Goal: Transaction & Acquisition: Purchase product/service

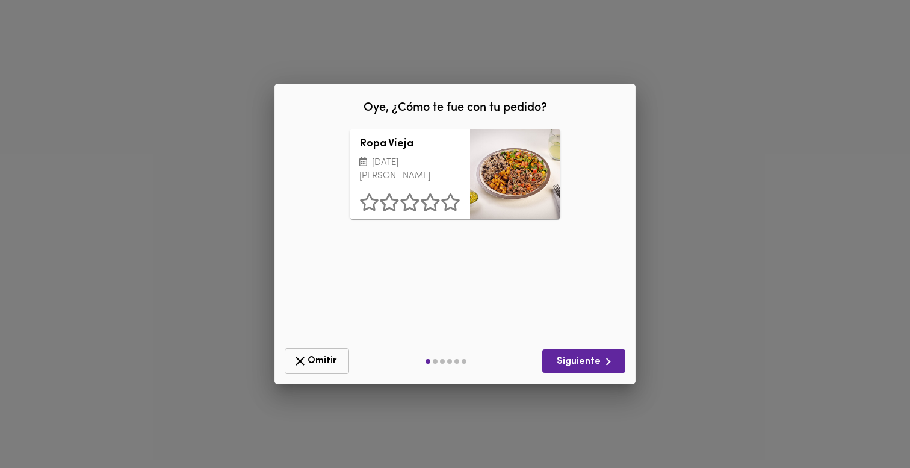
click at [309, 362] on span "Omitir" at bounding box center [317, 360] width 49 height 15
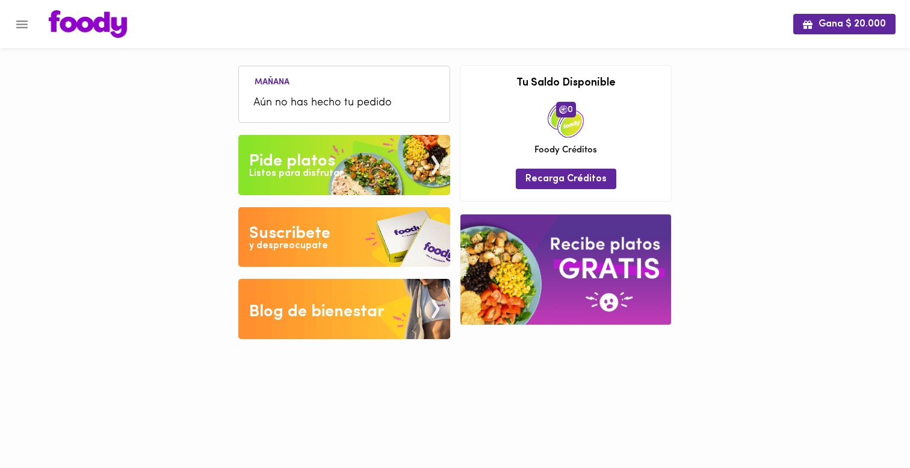
click at [360, 172] on img at bounding box center [344, 165] width 212 height 60
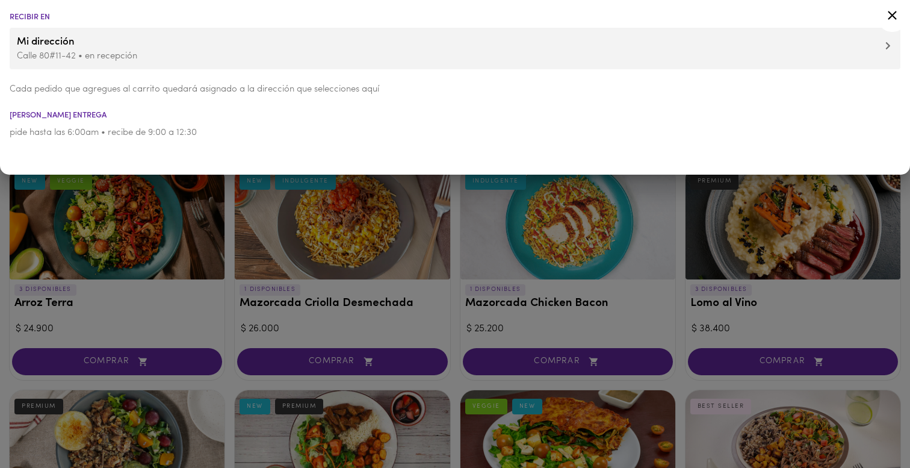
click at [227, 253] on div at bounding box center [455, 234] width 910 height 468
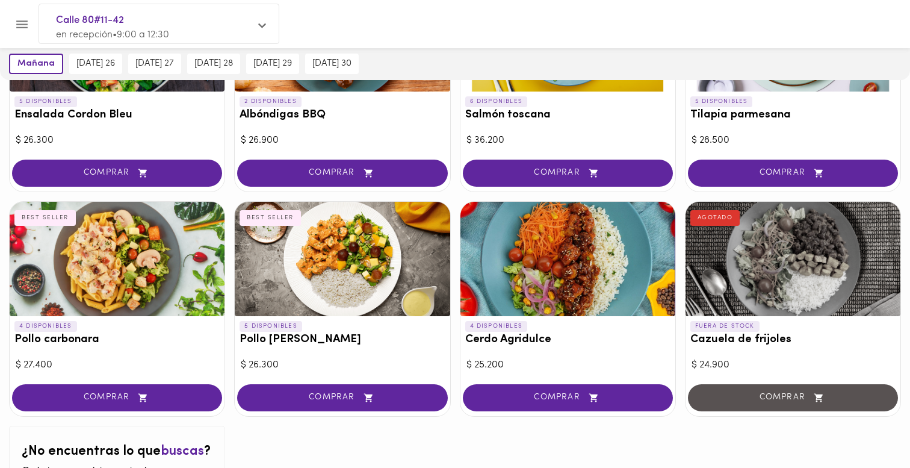
scroll to position [1091, 0]
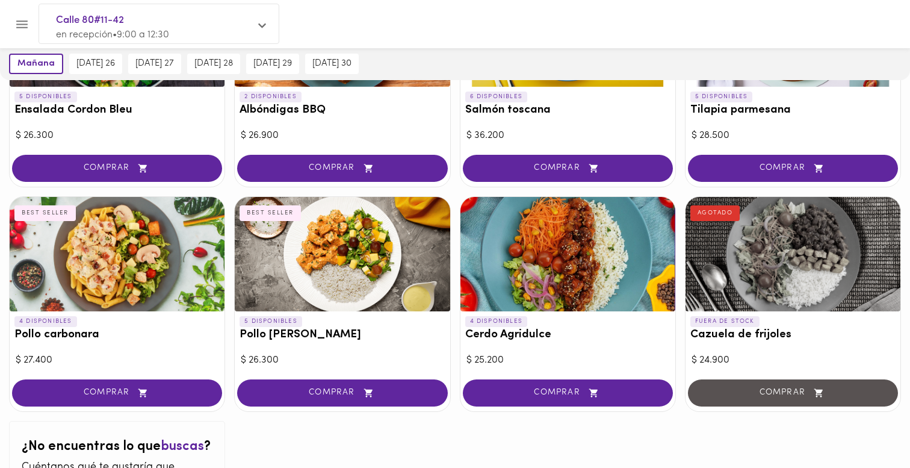
click at [377, 255] on div at bounding box center [342, 254] width 215 height 114
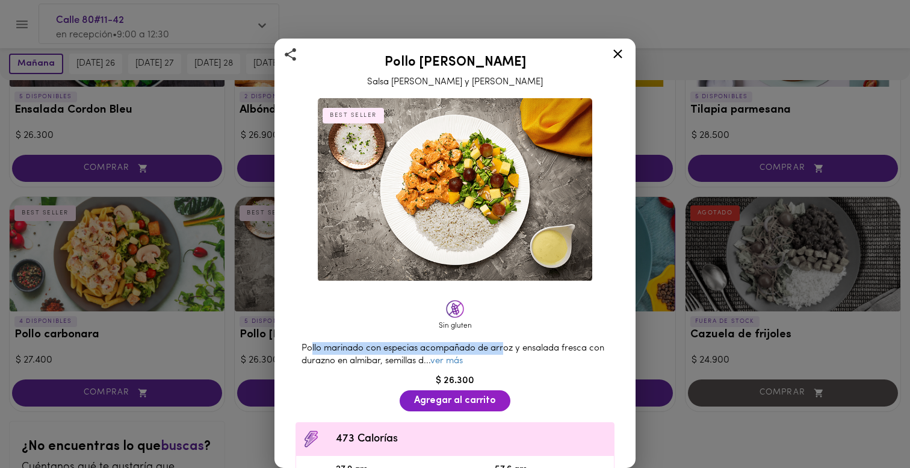
drag, startPoint x: 311, startPoint y: 350, endPoint x: 504, endPoint y: 348, distance: 193.9
click at [504, 348] on span "Pollo marinado con especias acompañado de arroz y ensalada fresca con durazno e…" at bounding box center [453, 355] width 303 height 22
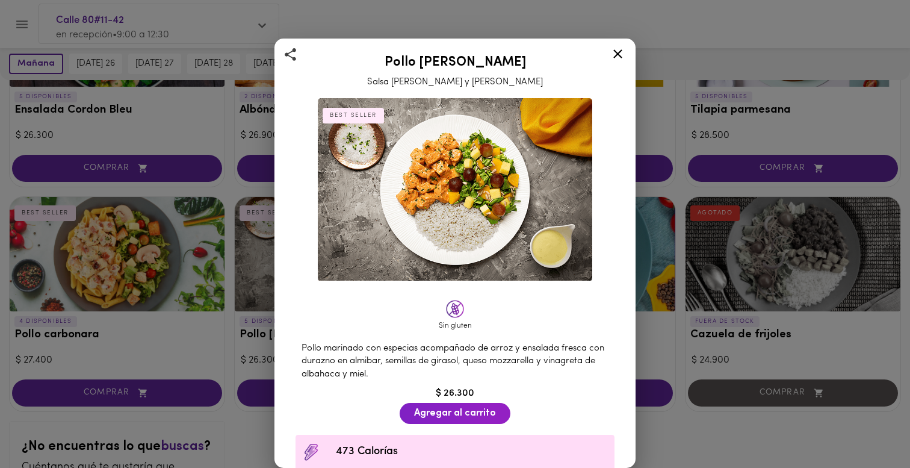
click at [465, 239] on img at bounding box center [455, 189] width 275 height 183
click at [432, 164] on img at bounding box center [455, 189] width 275 height 183
click at [617, 50] on icon at bounding box center [617, 53] width 15 height 15
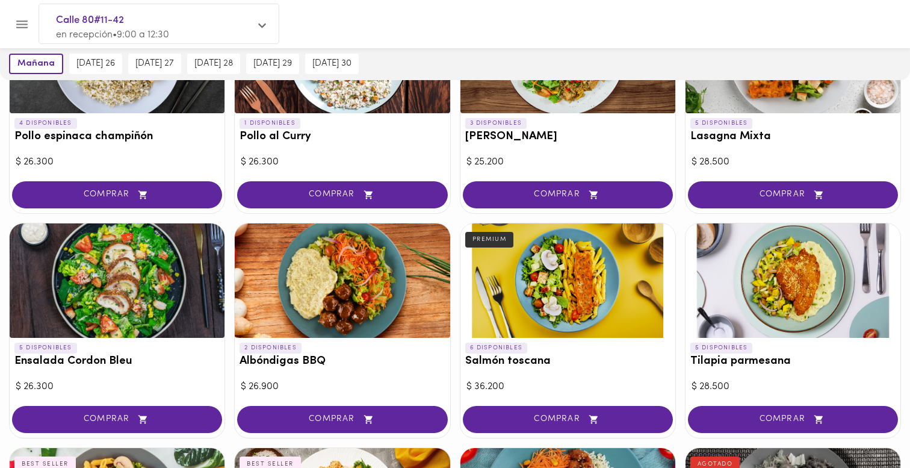
scroll to position [850, 0]
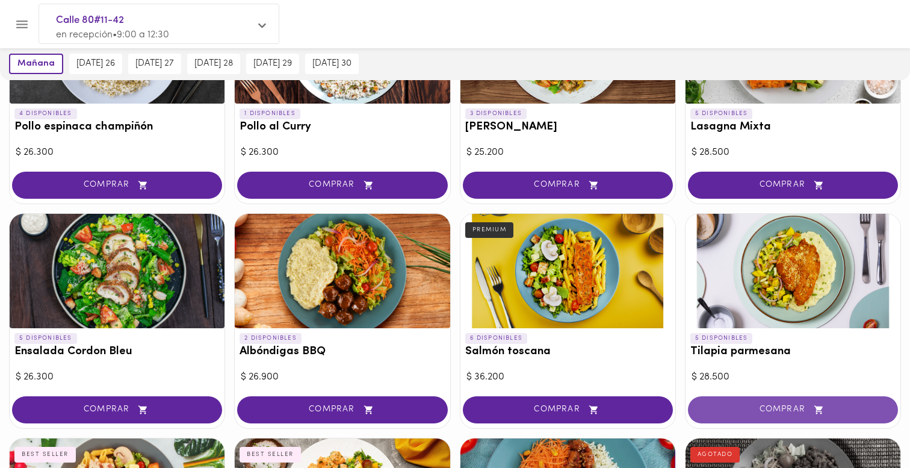
click at [772, 414] on span "COMPRAR" at bounding box center [793, 410] width 180 height 10
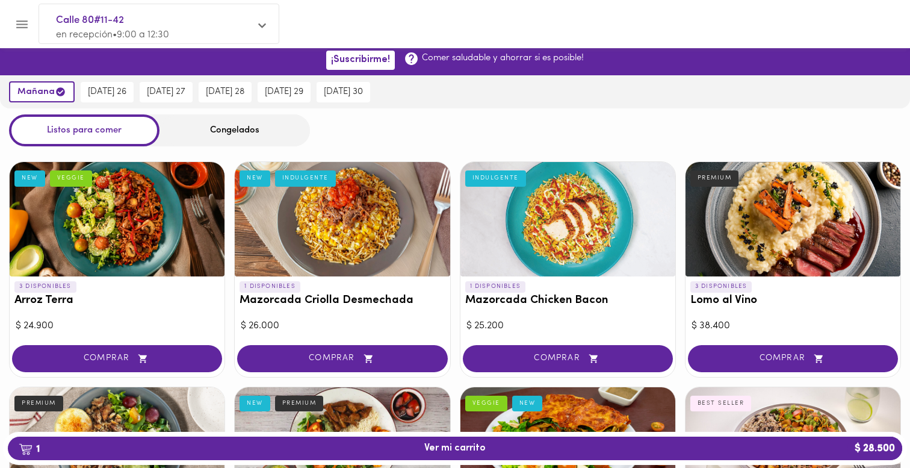
scroll to position [0, 0]
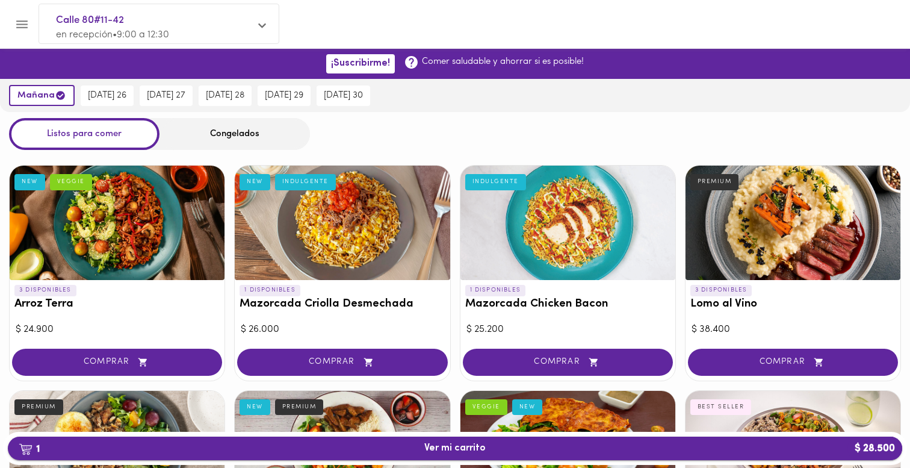
click at [617, 452] on span "1 Ver mi carrito $ 28.500" at bounding box center [454, 447] width 875 height 11
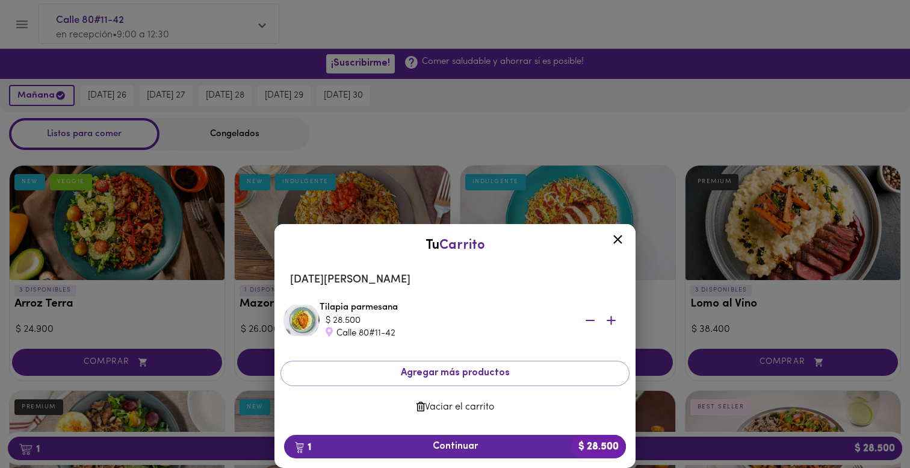
click at [468, 402] on span "Vaciar el carrito" at bounding box center [455, 407] width 330 height 11
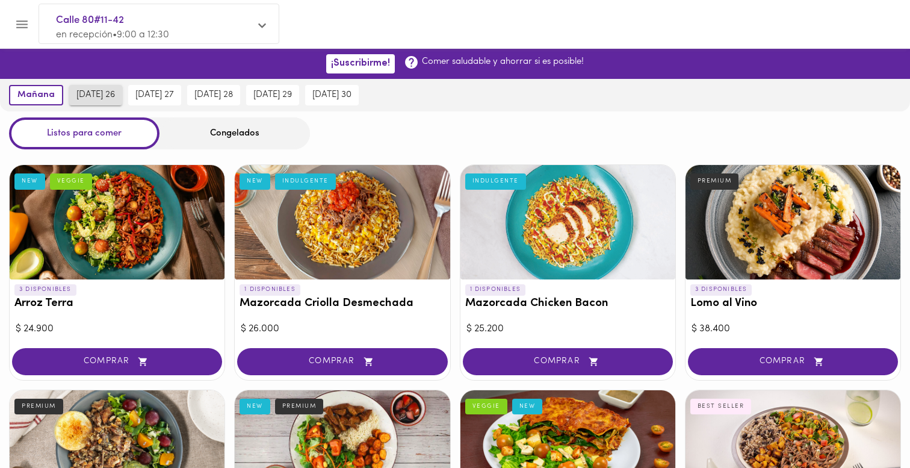
click at [101, 92] on span "[DATE] 26" at bounding box center [95, 95] width 39 height 11
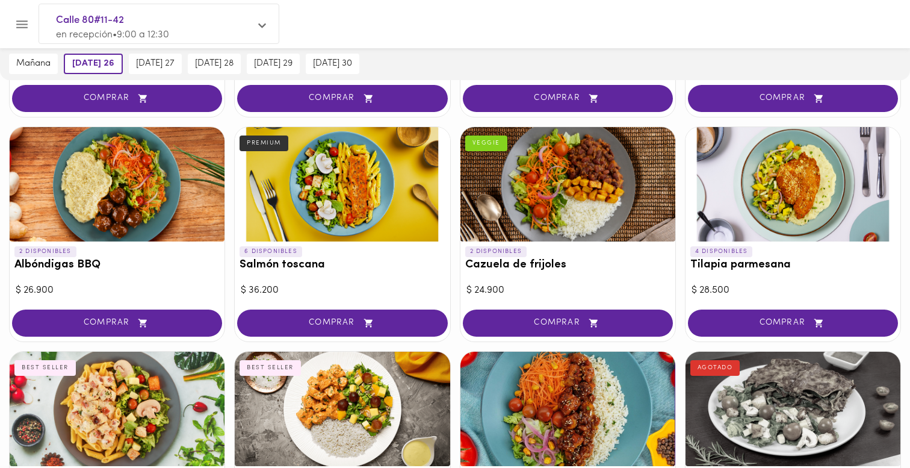
scroll to position [942, 0]
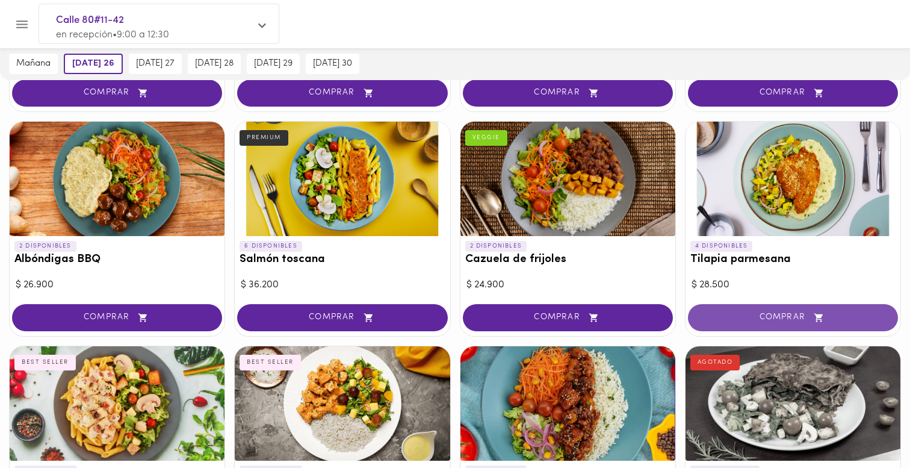
click at [743, 323] on button "COMPRAR" at bounding box center [793, 317] width 210 height 27
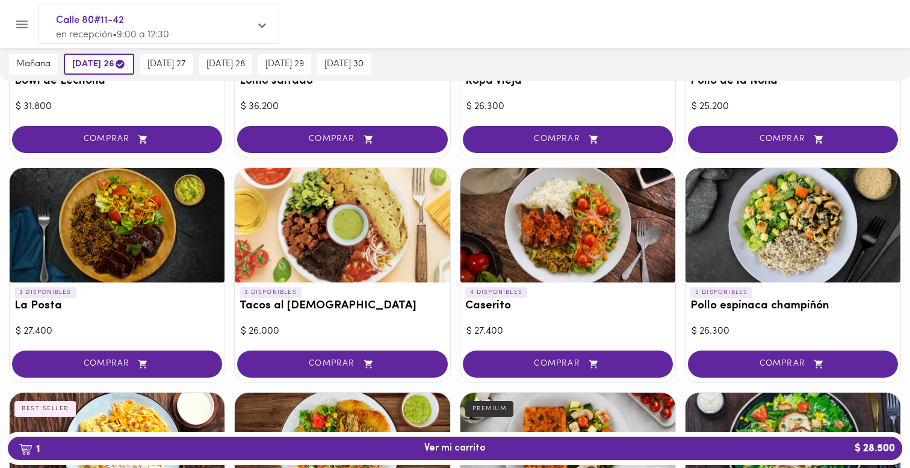
scroll to position [0, 0]
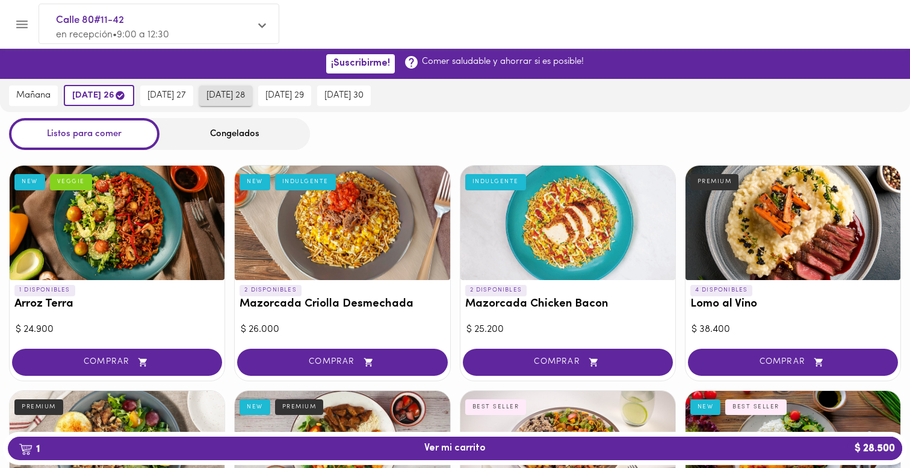
click at [226, 99] on span "[DATE] 28" at bounding box center [225, 95] width 39 height 11
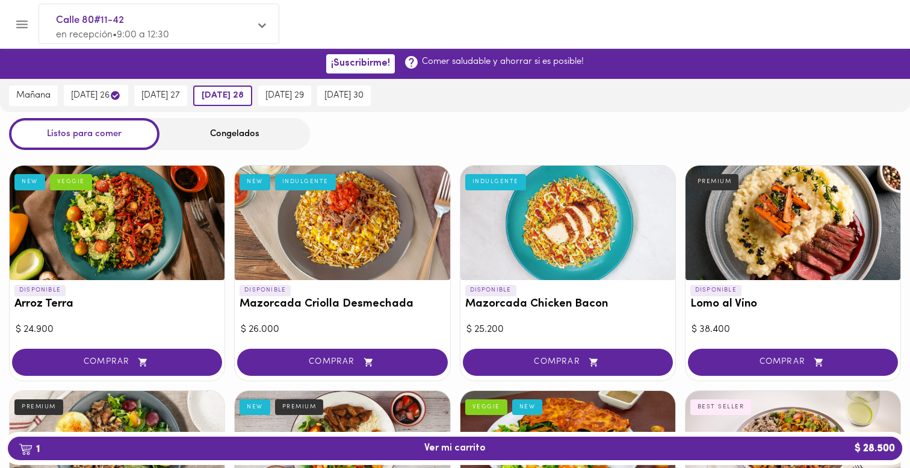
click at [225, 134] on div "Congelados" at bounding box center [235, 134] width 151 height 32
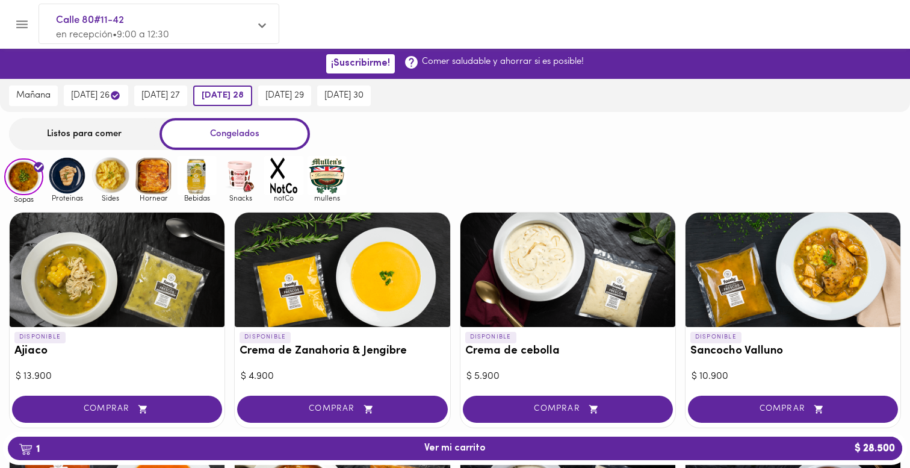
click at [160, 179] on img at bounding box center [153, 175] width 39 height 39
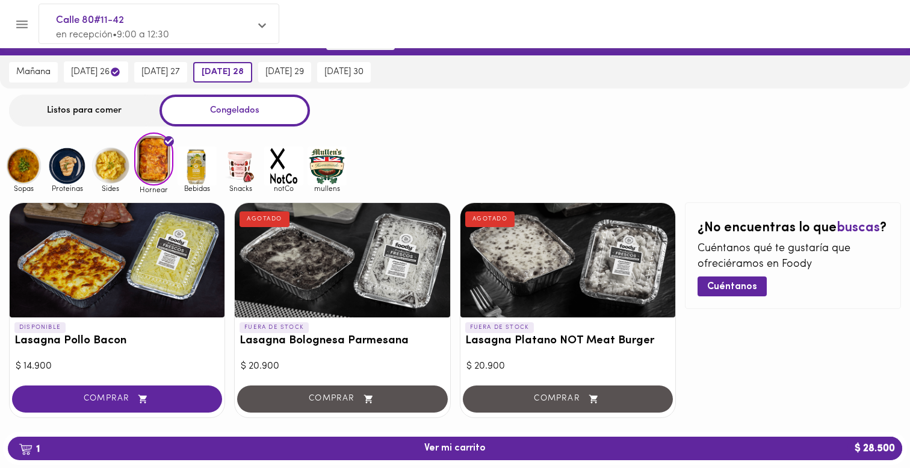
scroll to position [36, 0]
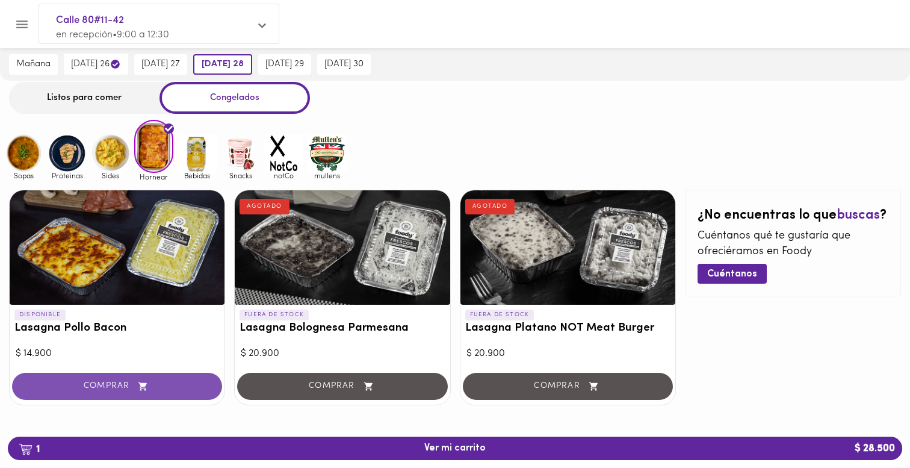
click at [146, 380] on button "COMPRAR" at bounding box center [117, 386] width 210 height 27
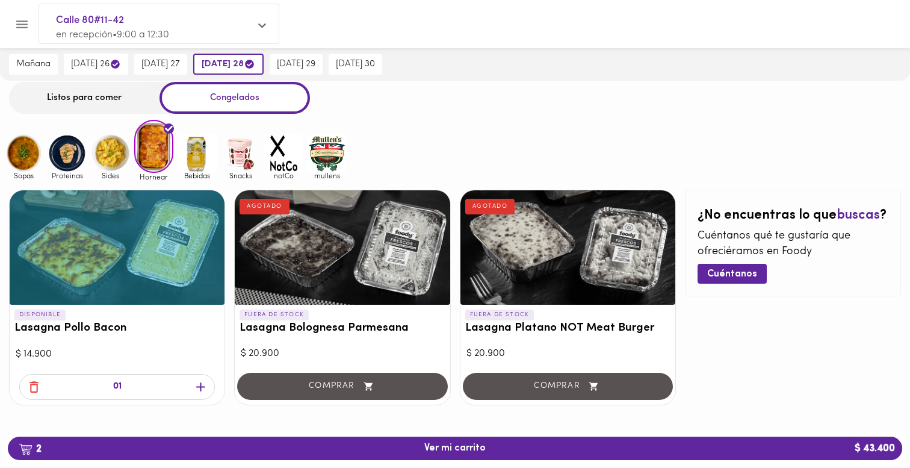
click at [235, 161] on img at bounding box center [240, 153] width 39 height 39
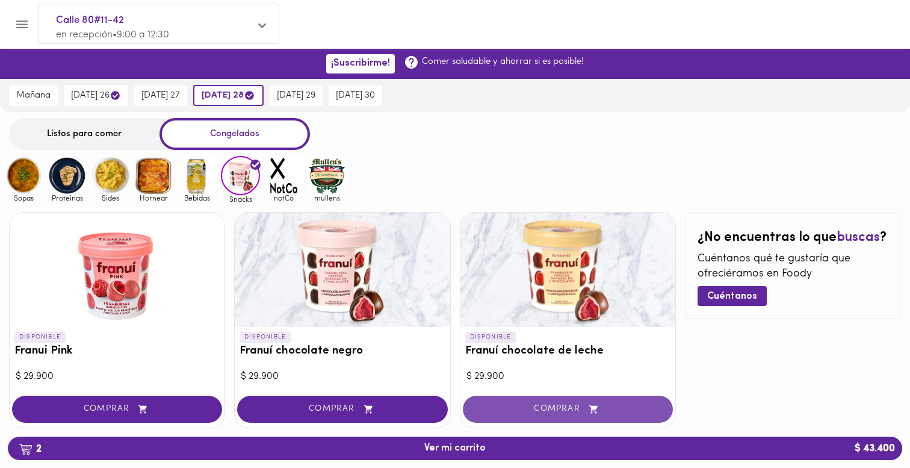
click at [547, 407] on span "COMPRAR" at bounding box center [568, 409] width 180 height 10
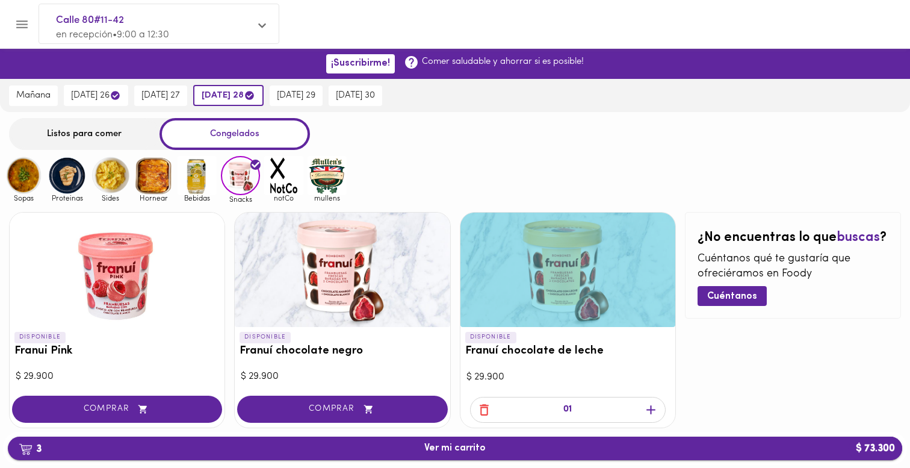
click at [459, 452] on span "3 Ver mi carrito $ 73.300" at bounding box center [454, 447] width 61 height 11
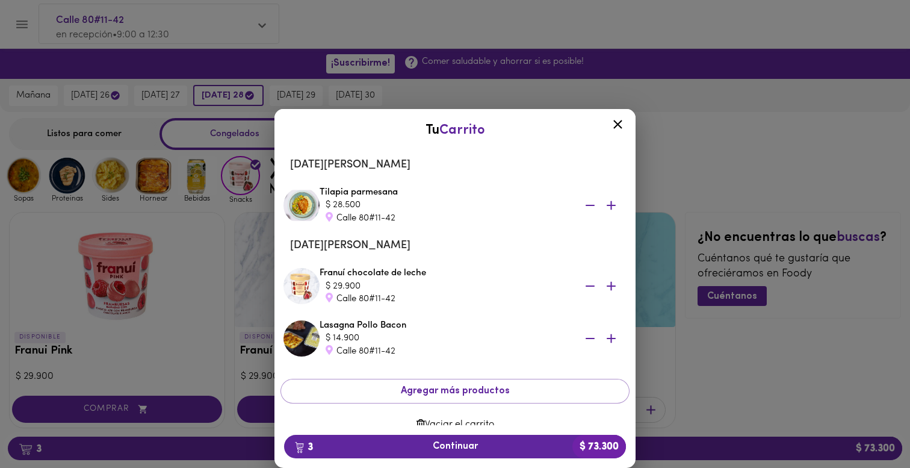
click at [618, 125] on icon at bounding box center [617, 124] width 9 height 9
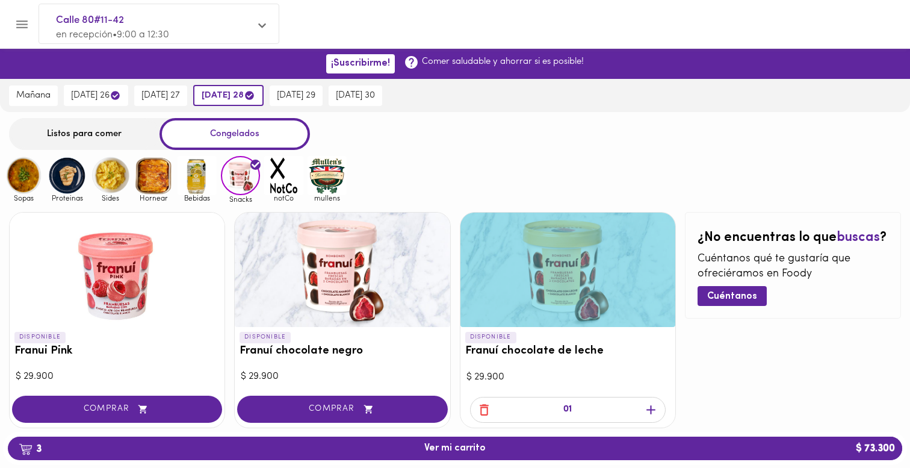
click at [198, 185] on img at bounding box center [197, 175] width 39 height 39
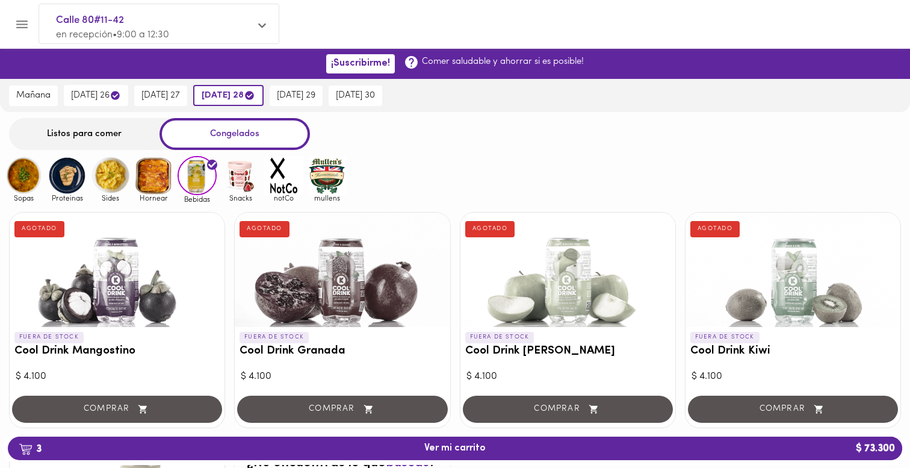
click at [146, 184] on img at bounding box center [153, 175] width 39 height 39
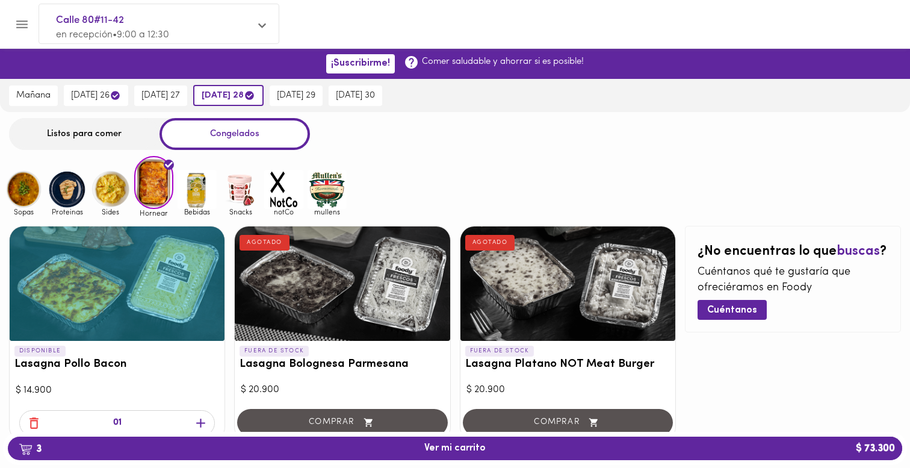
click at [104, 198] on img at bounding box center [110, 189] width 39 height 39
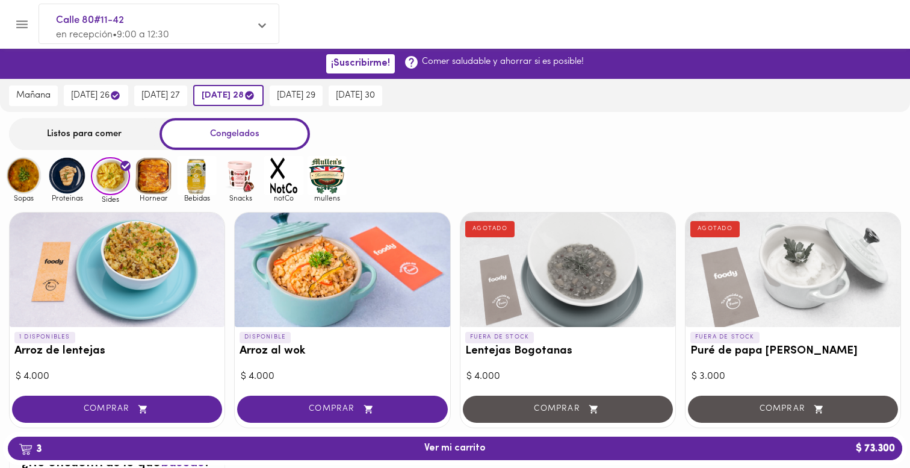
click at [66, 186] on img at bounding box center [67, 175] width 39 height 39
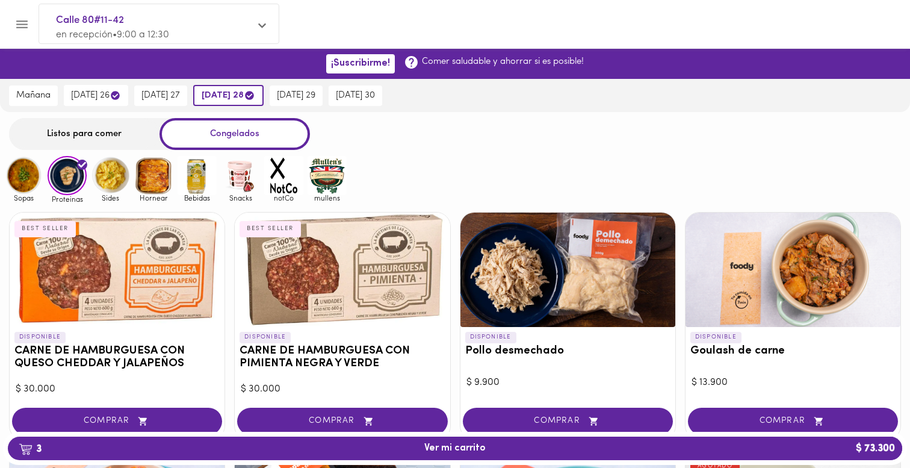
click at [33, 173] on img at bounding box center [23, 175] width 39 height 39
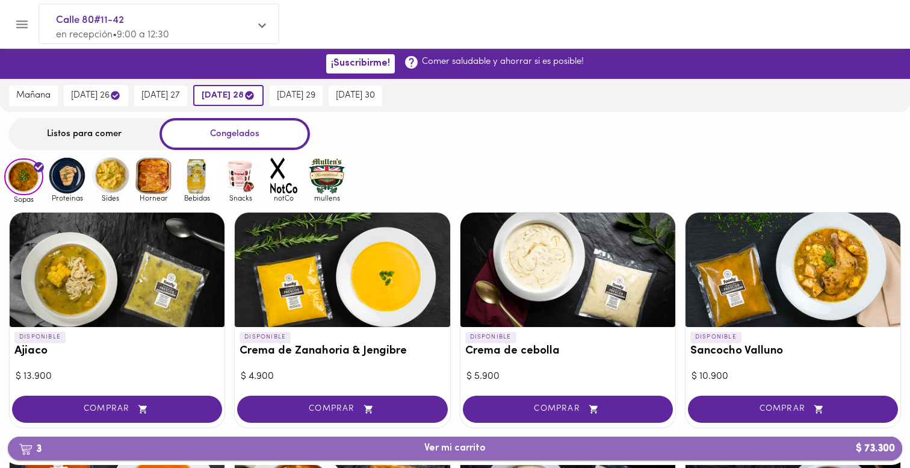
click at [403, 445] on span "3 Ver mi carrito $ 73.300" at bounding box center [454, 447] width 875 height 11
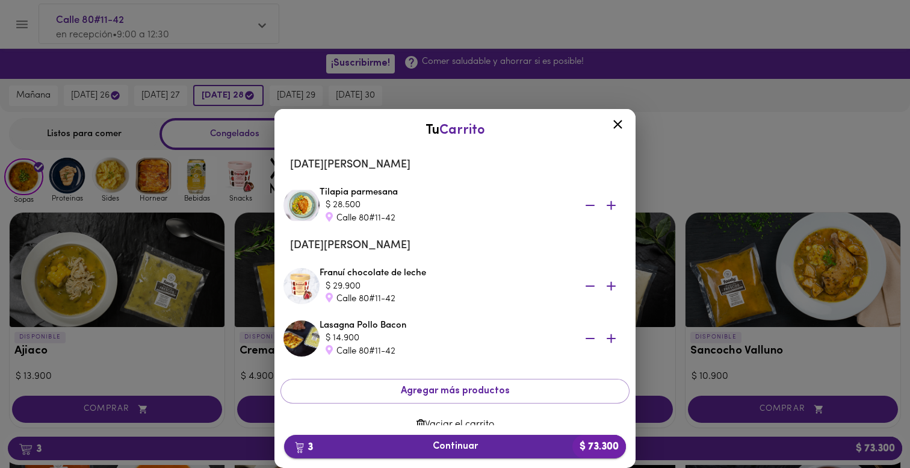
click at [537, 445] on span "3 Continuar $ 73.300" at bounding box center [455, 446] width 323 height 11
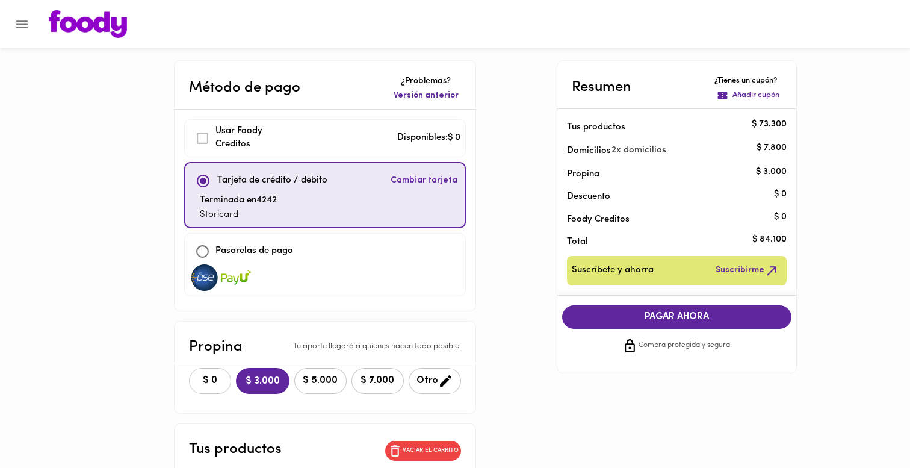
click at [199, 385] on span "$ 0" at bounding box center [210, 380] width 26 height 11
click at [583, 317] on span "PAGAR AHORA" at bounding box center [677, 316] width 206 height 11
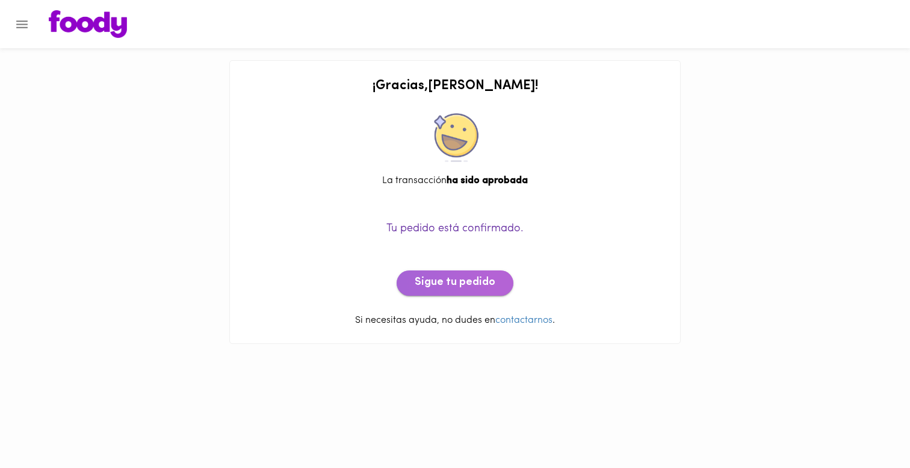
click at [480, 288] on span "Sigue tu pedido" at bounding box center [455, 282] width 81 height 13
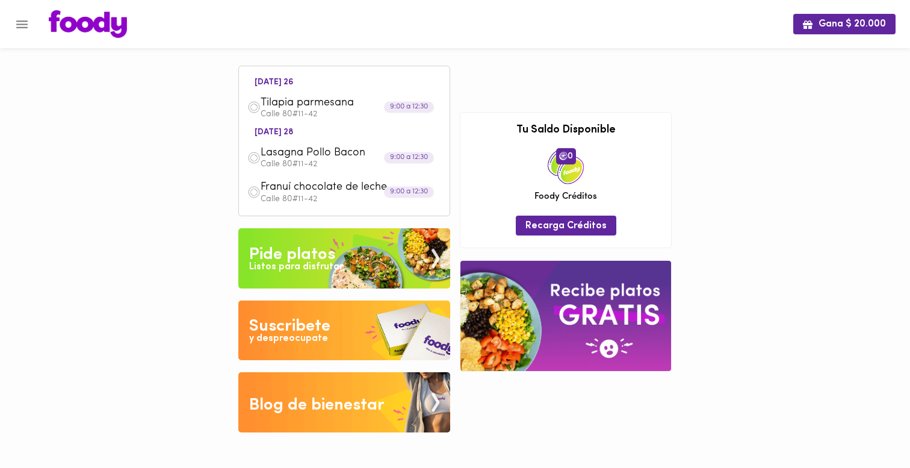
click at [353, 259] on img at bounding box center [344, 258] width 212 height 60
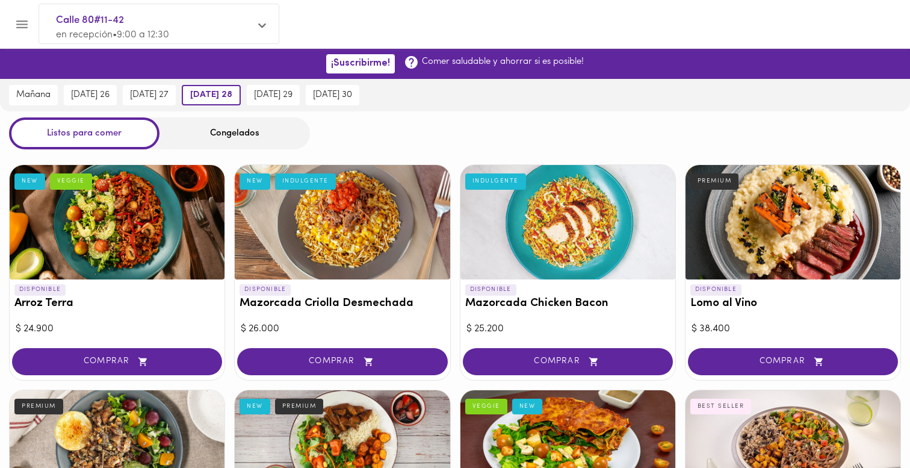
click at [207, 140] on div "Congelados" at bounding box center [235, 133] width 151 height 32
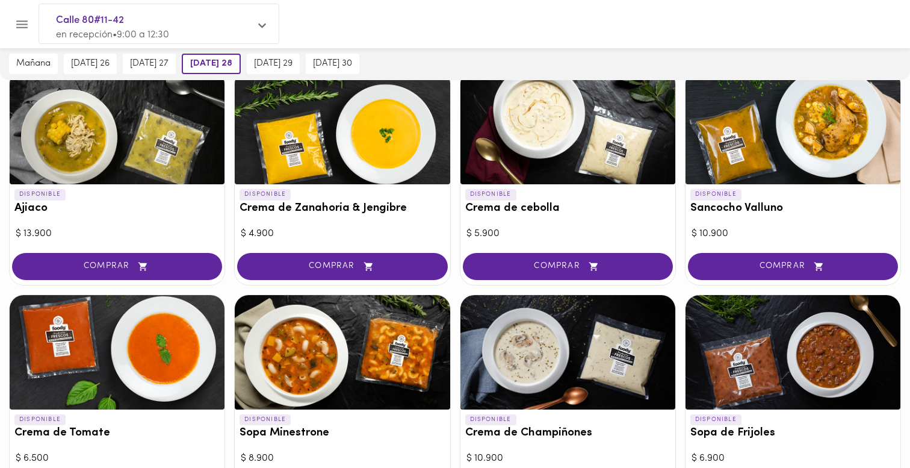
scroll to position [260, 0]
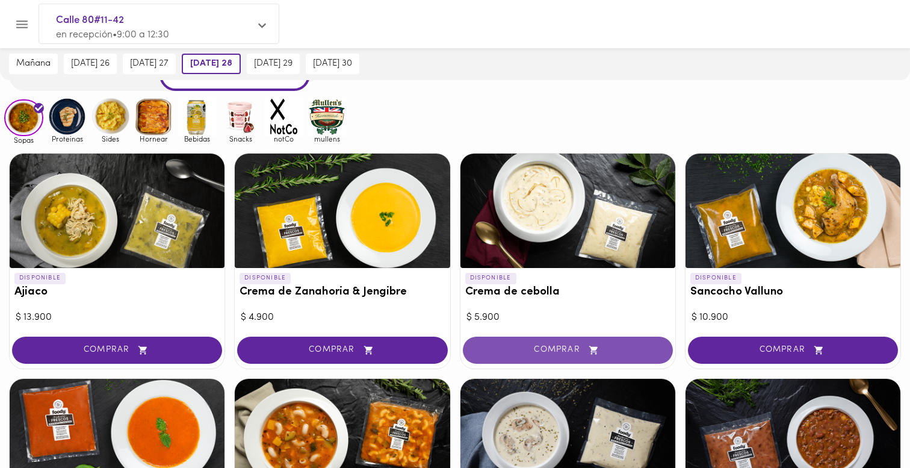
click at [495, 345] on span "COMPRAR" at bounding box center [568, 350] width 180 height 10
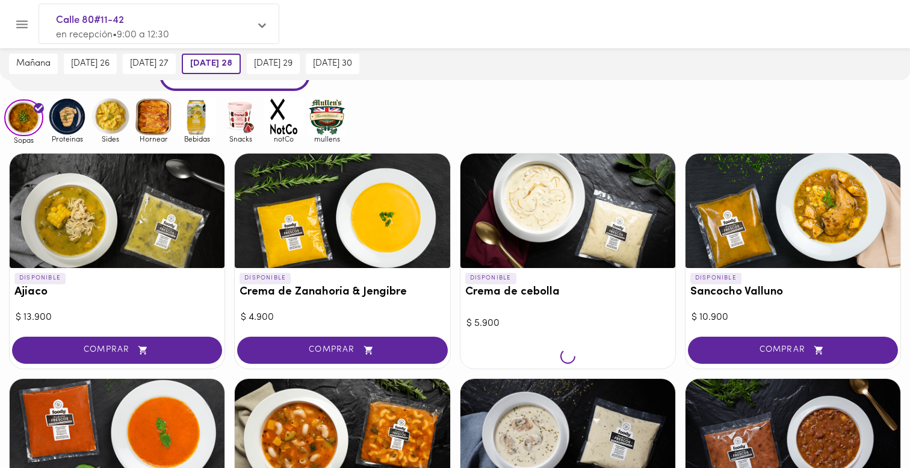
scroll to position [59, 0]
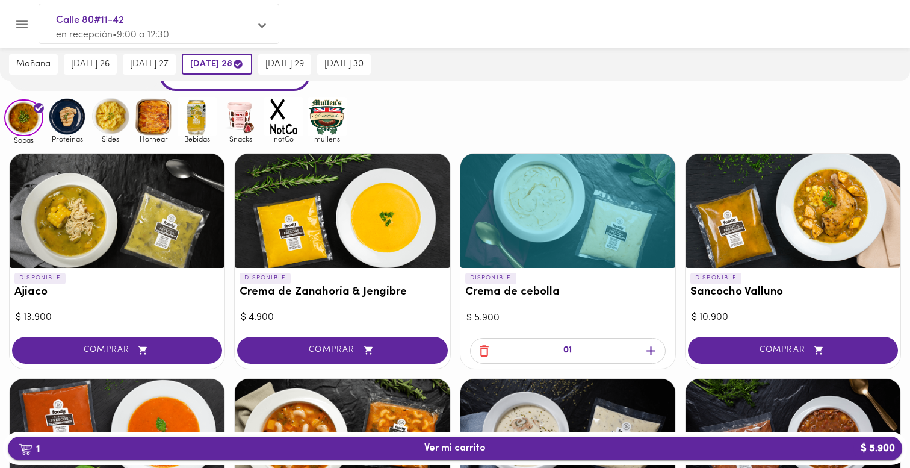
click at [665, 445] on span "1 Ver mi carrito $ 5.900" at bounding box center [454, 447] width 875 height 11
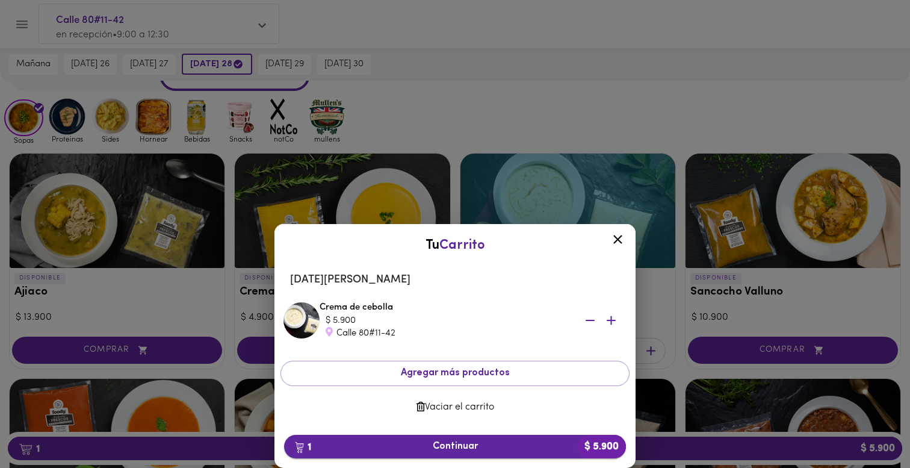
click at [588, 447] on b "$ 5.900" at bounding box center [601, 446] width 49 height 23
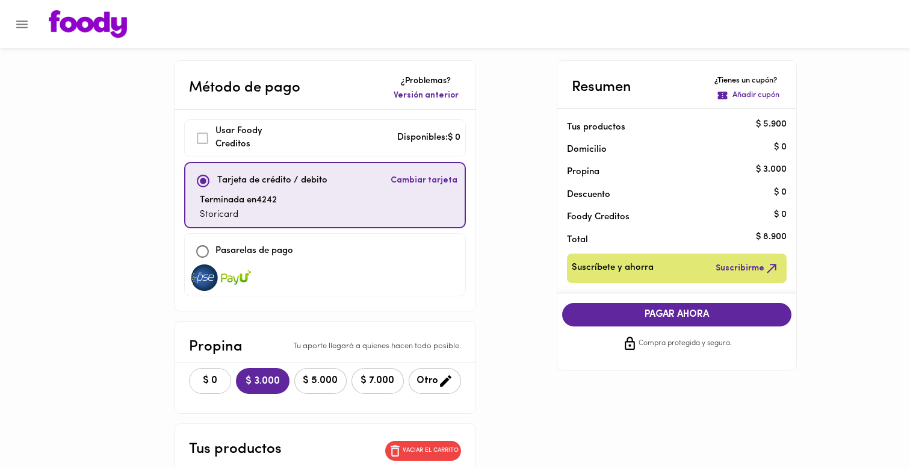
click at [189, 378] on button "$ 0" at bounding box center [210, 381] width 42 height 26
click at [625, 315] on span "PAGAR AHORA" at bounding box center [677, 314] width 206 height 11
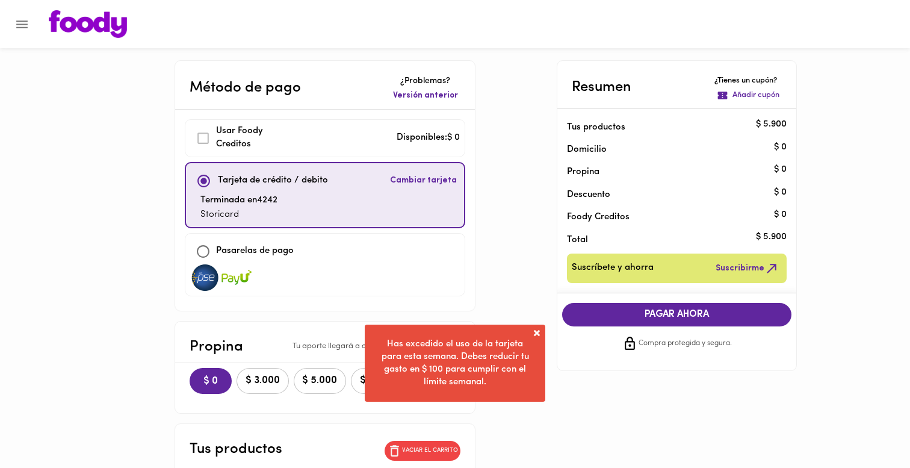
click at [536, 332] on span at bounding box center [537, 333] width 12 height 12
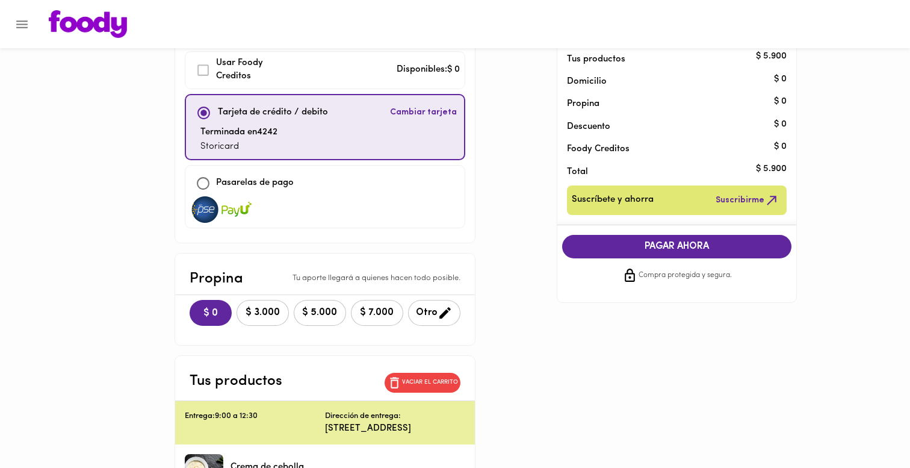
scroll to position [92, 0]
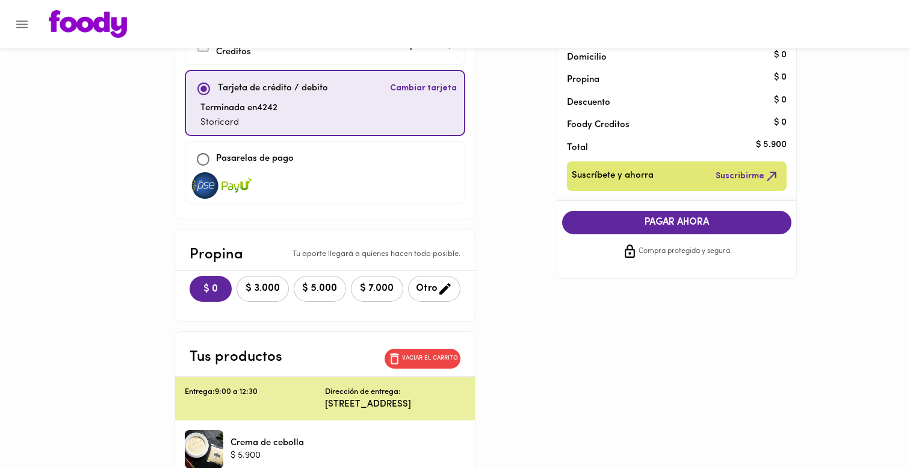
click at [442, 358] on p "Vaciar el carrito" at bounding box center [430, 358] width 56 height 8
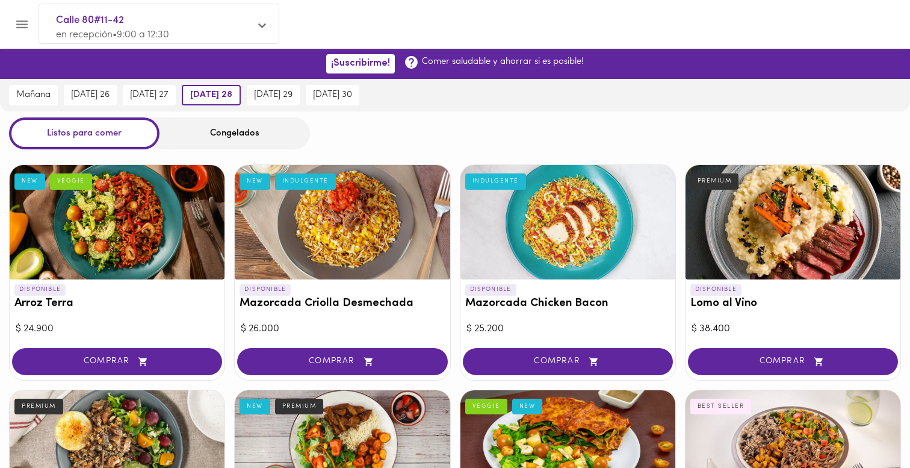
click at [213, 141] on div "Congelados" at bounding box center [235, 133] width 151 height 32
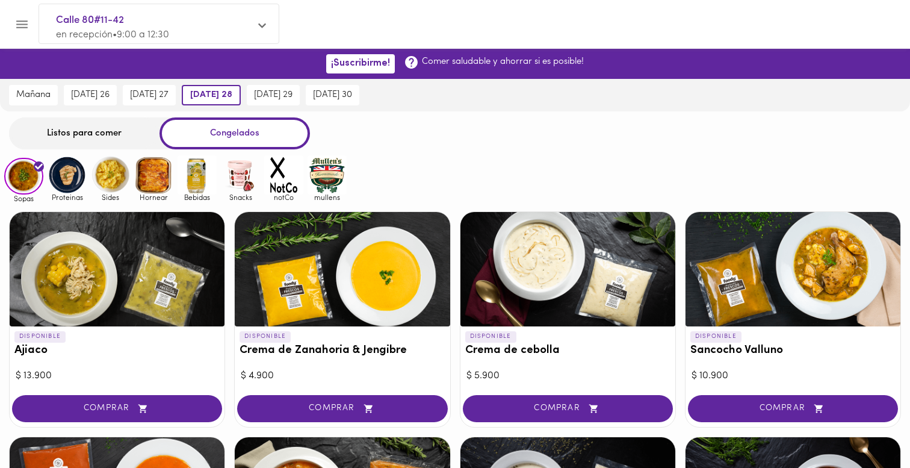
click at [66, 175] on img at bounding box center [67, 174] width 39 height 39
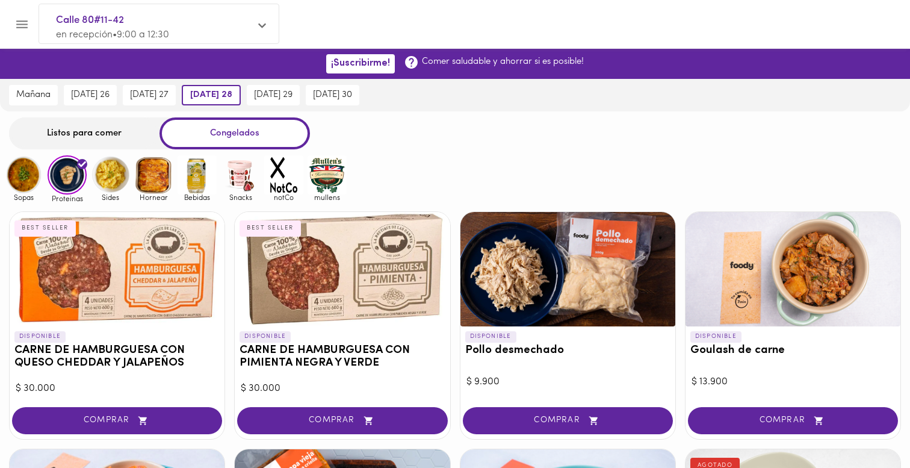
click at [117, 180] on img at bounding box center [110, 174] width 39 height 39
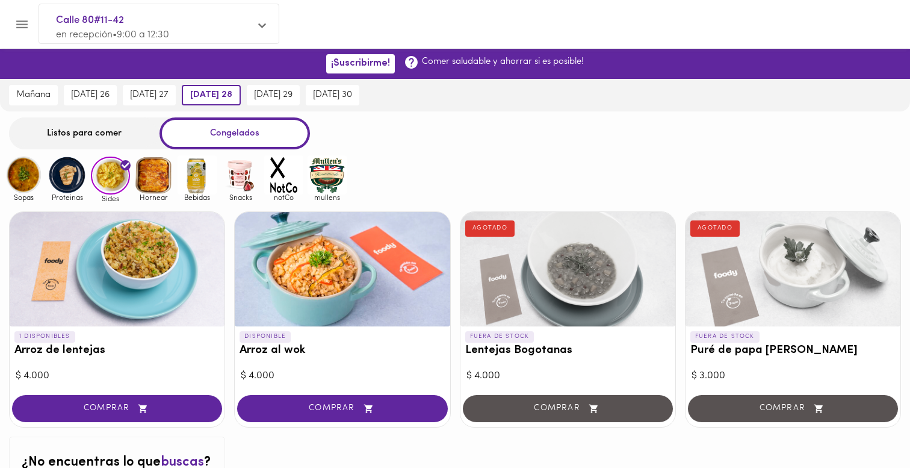
click at [20, 172] on img at bounding box center [23, 174] width 39 height 39
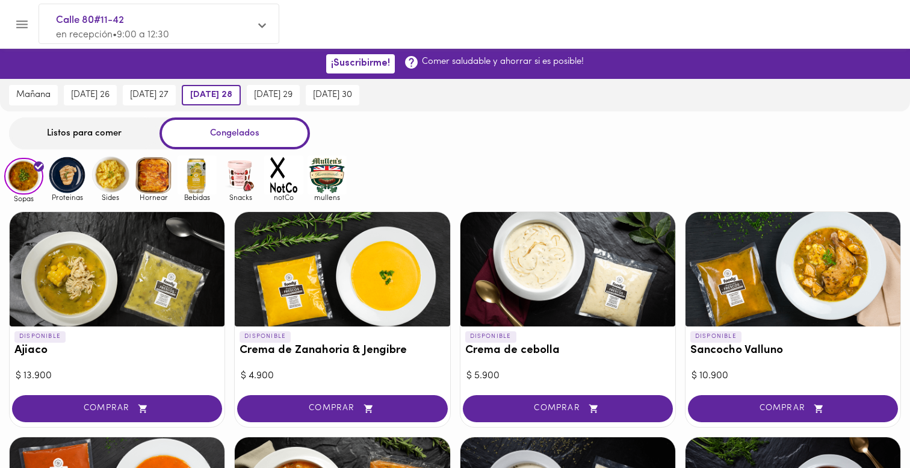
click at [111, 185] on img at bounding box center [110, 174] width 39 height 39
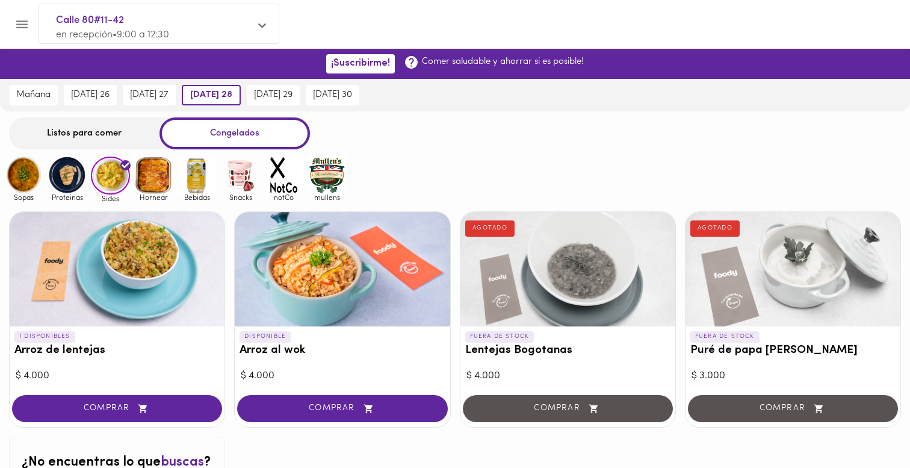
click at [136, 301] on div at bounding box center [117, 269] width 215 height 114
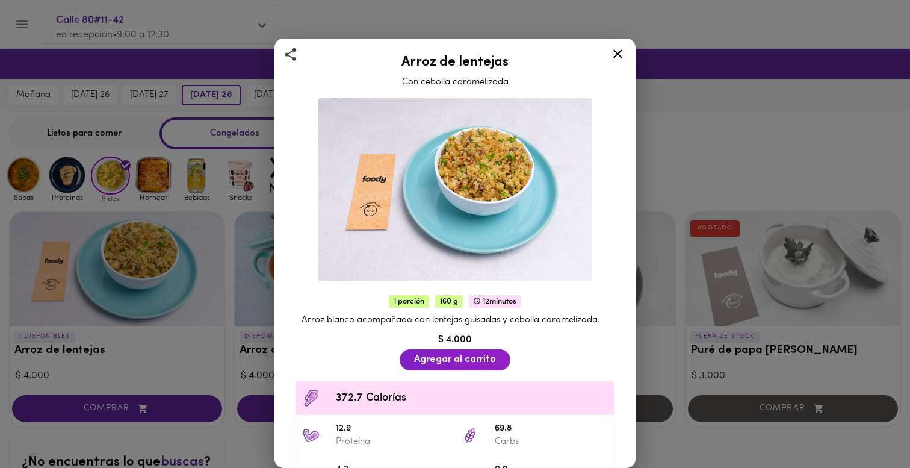
click at [619, 53] on icon at bounding box center [617, 53] width 15 height 15
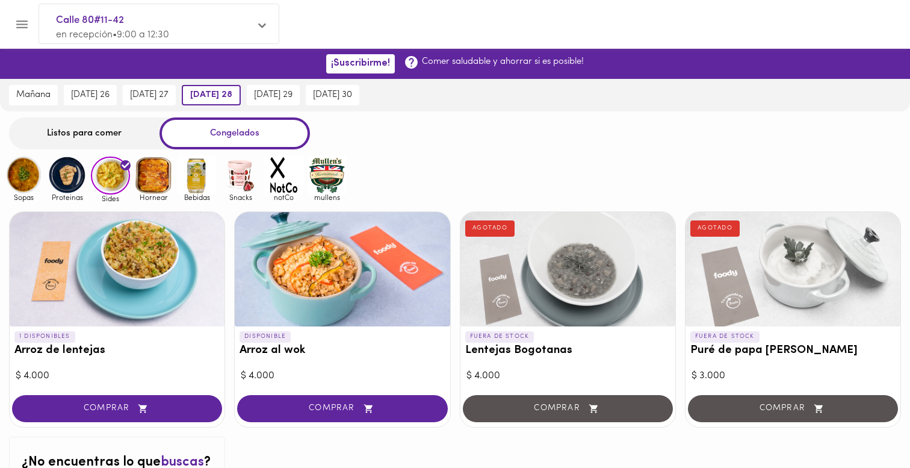
click at [64, 178] on img at bounding box center [67, 174] width 39 height 39
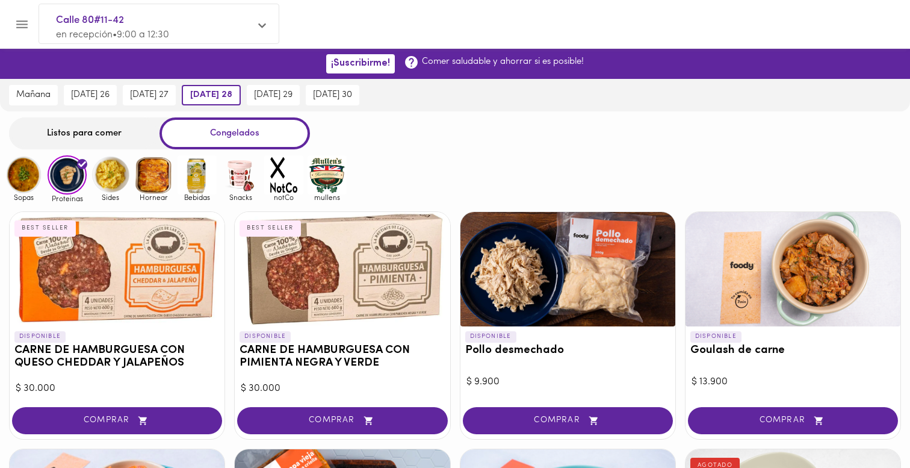
click at [110, 185] on img at bounding box center [110, 174] width 39 height 39
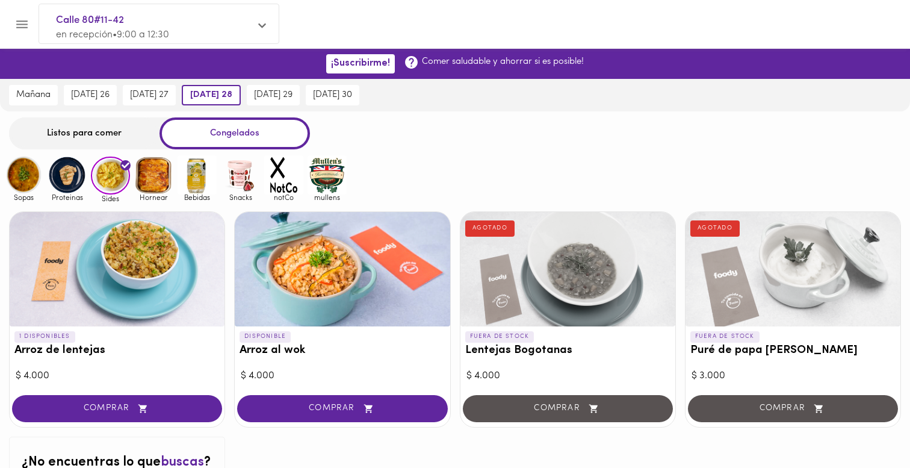
click at [25, 175] on img at bounding box center [23, 174] width 39 height 39
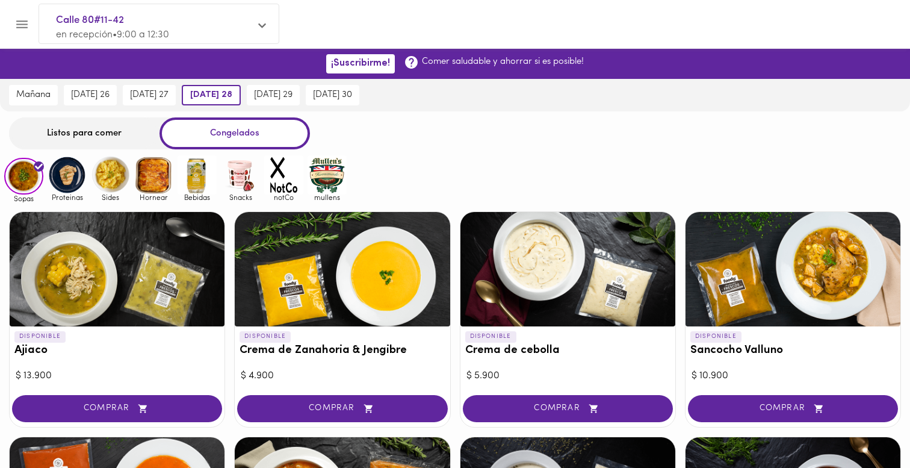
click at [67, 184] on img at bounding box center [67, 174] width 39 height 39
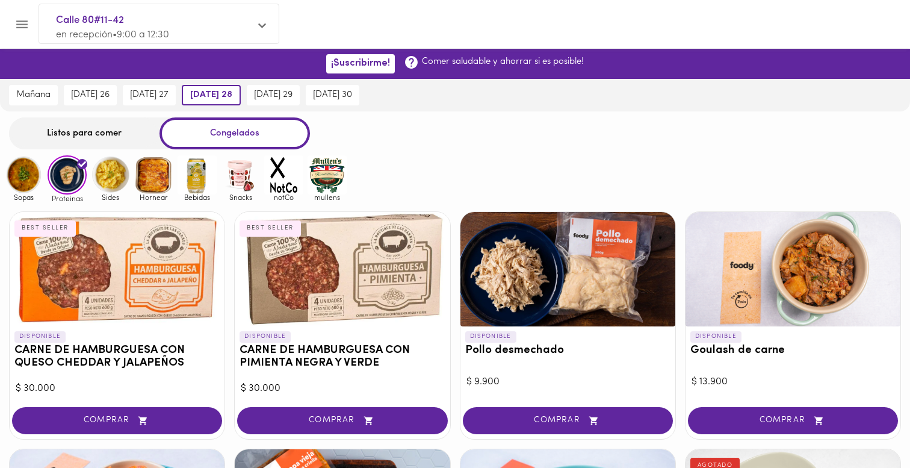
click at [110, 184] on img at bounding box center [110, 174] width 39 height 39
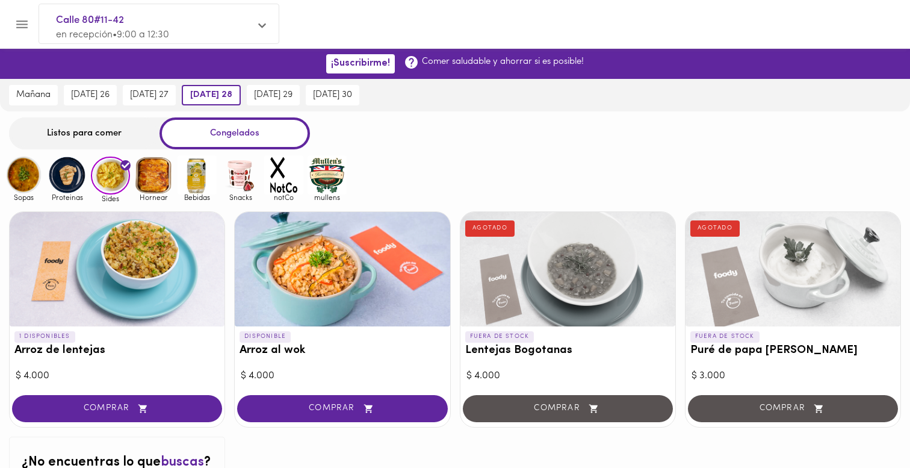
click at [352, 296] on div at bounding box center [342, 269] width 215 height 114
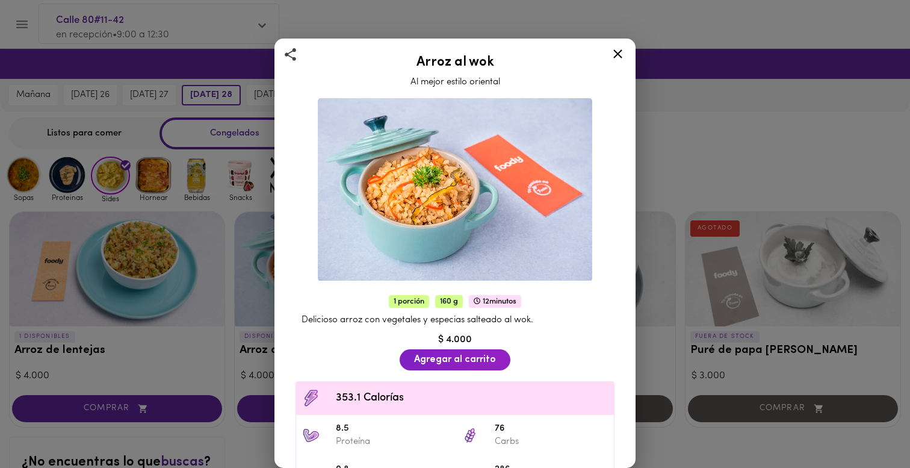
click at [615, 60] on icon at bounding box center [617, 53] width 15 height 15
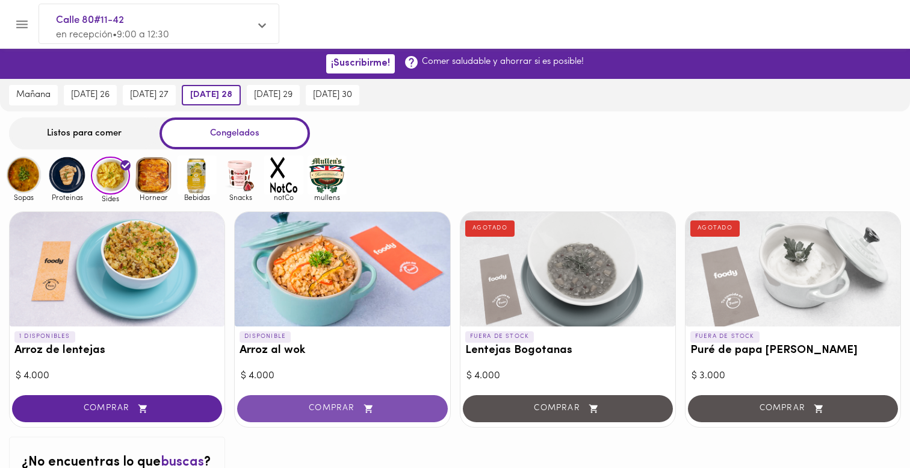
click at [314, 415] on button "COMPRAR" at bounding box center [342, 408] width 210 height 27
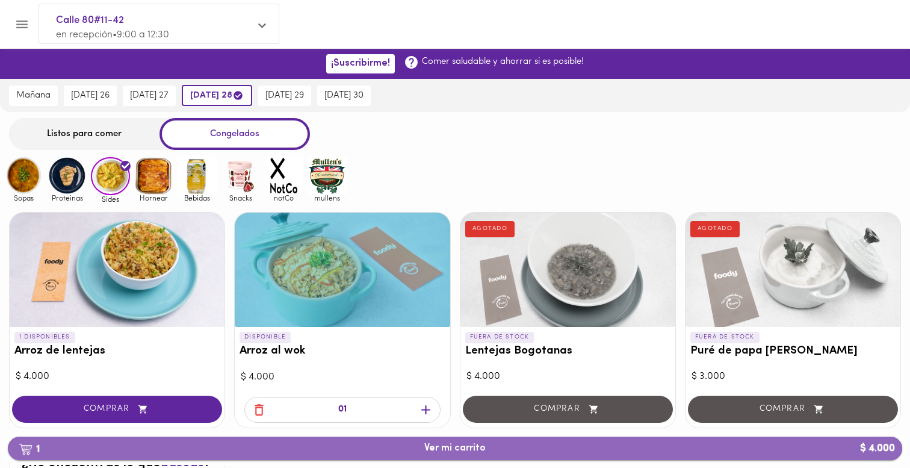
click at [396, 453] on span "1 Ver mi carrito $ 4.000" at bounding box center [454, 447] width 875 height 11
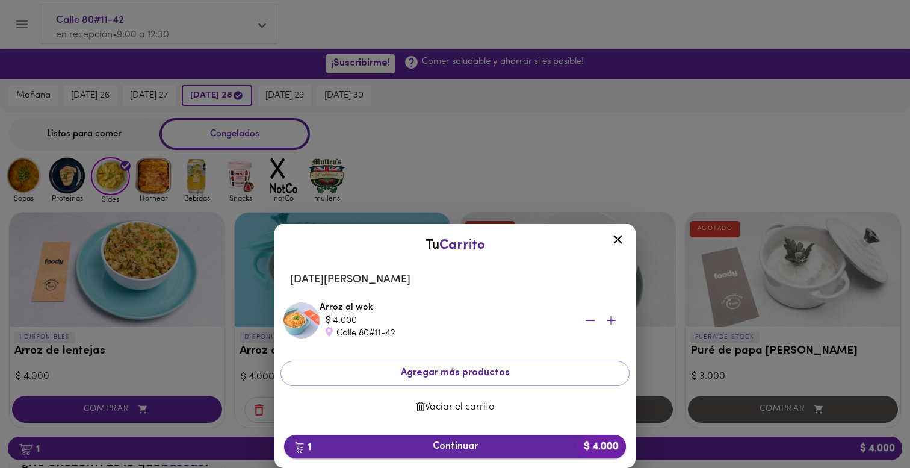
click at [399, 449] on span "1 Continuar $ 4.000" at bounding box center [455, 446] width 323 height 11
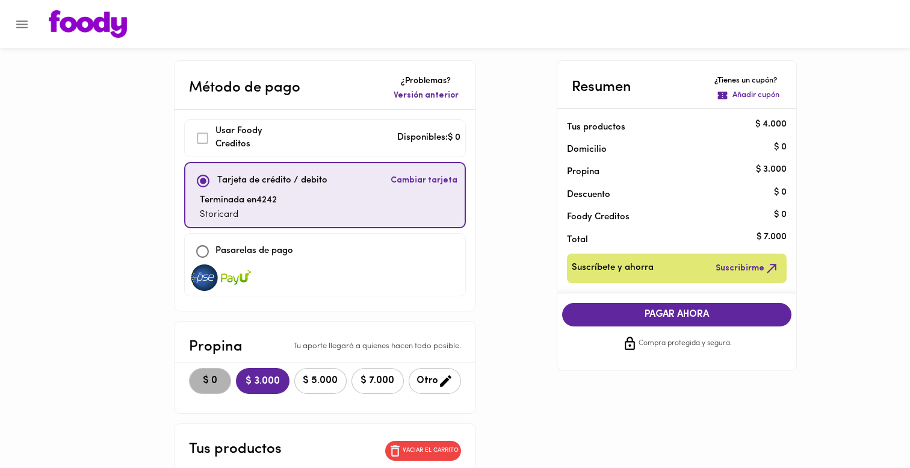
click at [197, 376] on span "$ 0" at bounding box center [210, 380] width 26 height 11
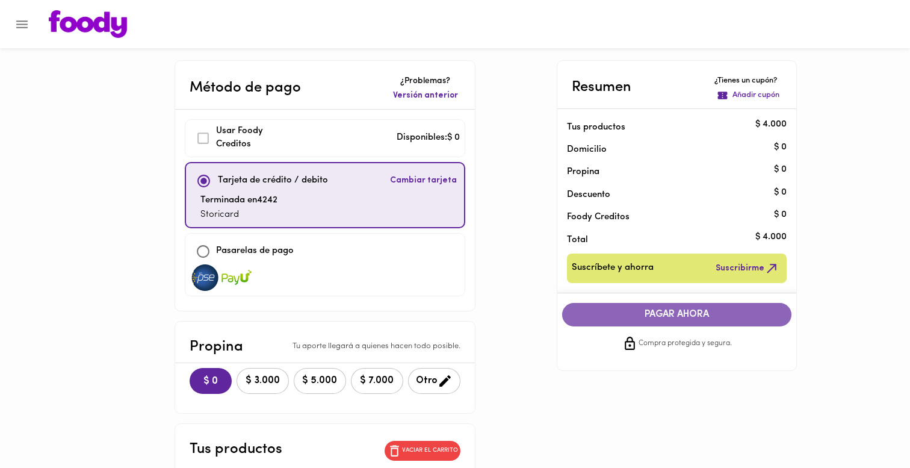
click at [620, 318] on span "PAGAR AHORA" at bounding box center [677, 314] width 206 height 11
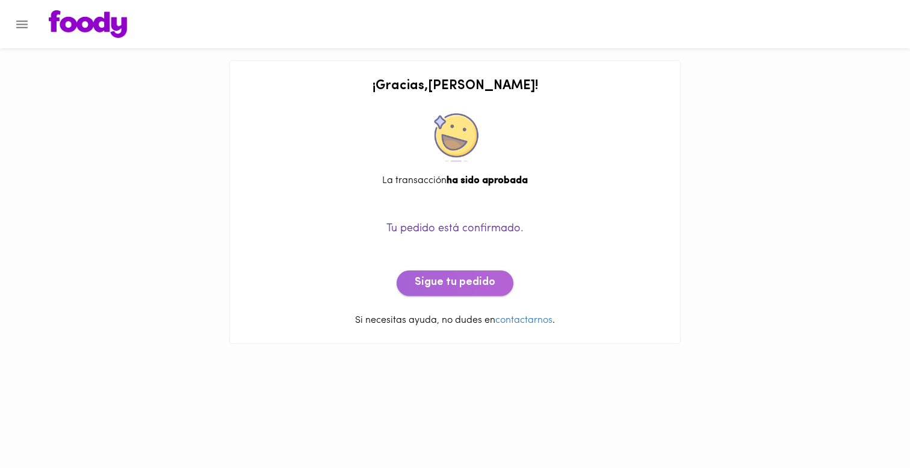
click at [482, 292] on button "Sigue tu pedido" at bounding box center [455, 282] width 117 height 25
